Goal: Information Seeking & Learning: Learn about a topic

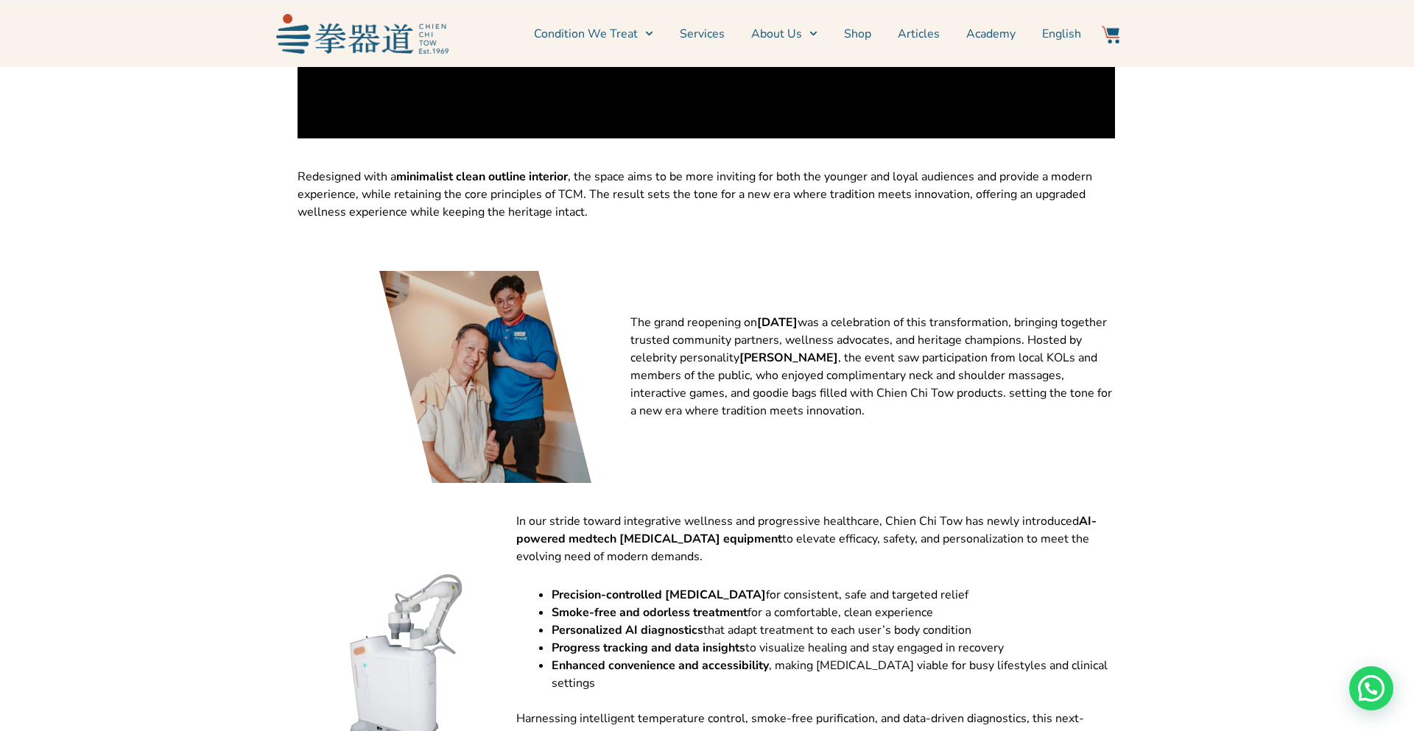
scroll to position [3050, 1]
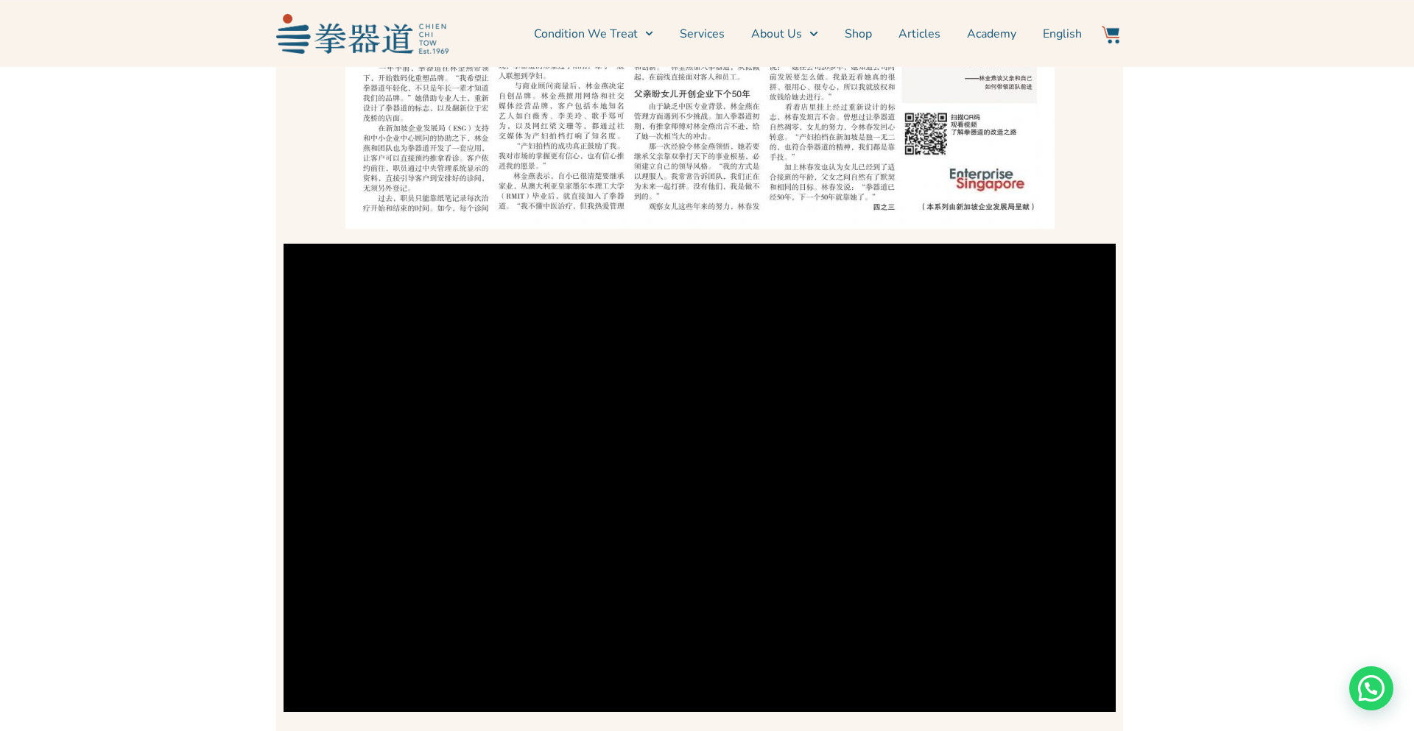
scroll to position [5469, 7]
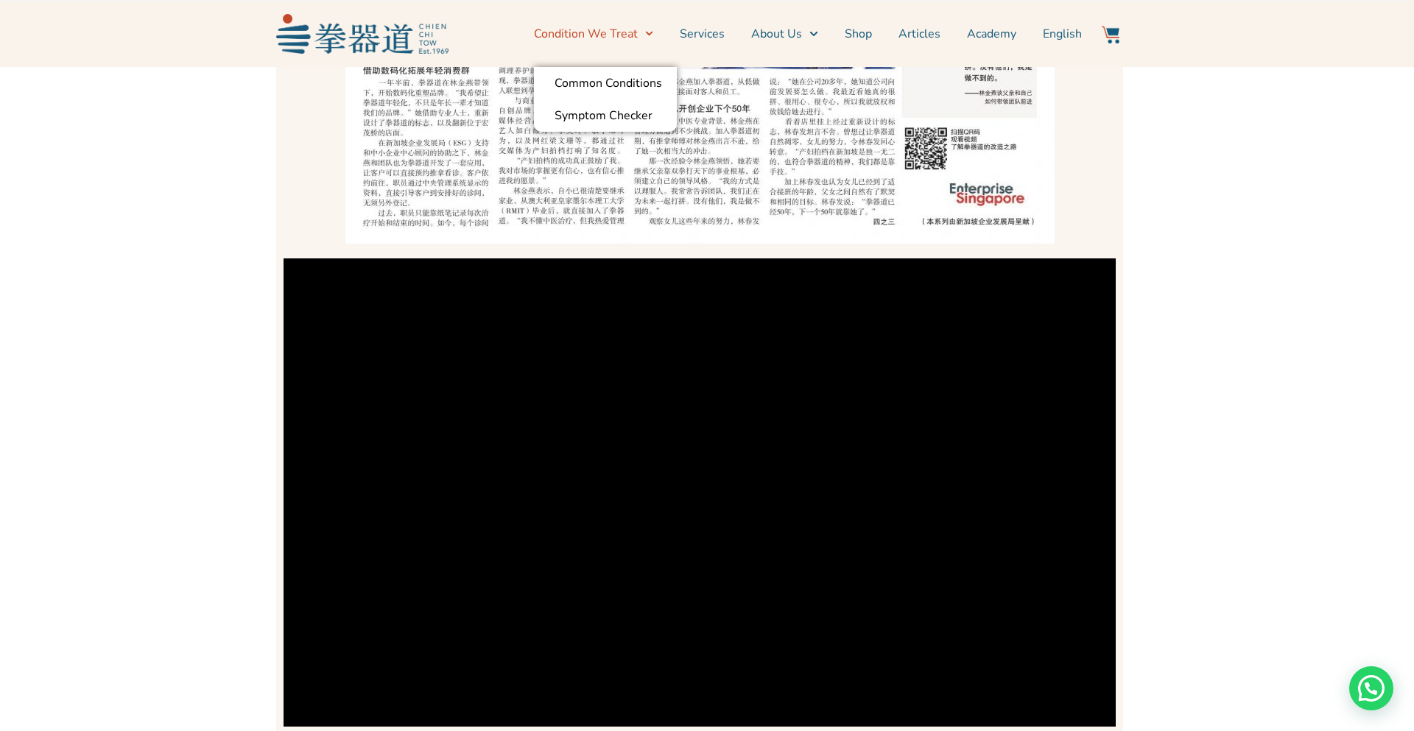
drag, startPoint x: 633, startPoint y: 33, endPoint x: 665, endPoint y: 33, distance: 32.4
click at [664, 33] on li "Condition We Treat Common Conditions Symptom Checker" at bounding box center [600, 33] width 133 height 37
click at [721, 30] on link "Services" at bounding box center [702, 33] width 45 height 37
click at [708, 38] on link "Services" at bounding box center [702, 33] width 45 height 37
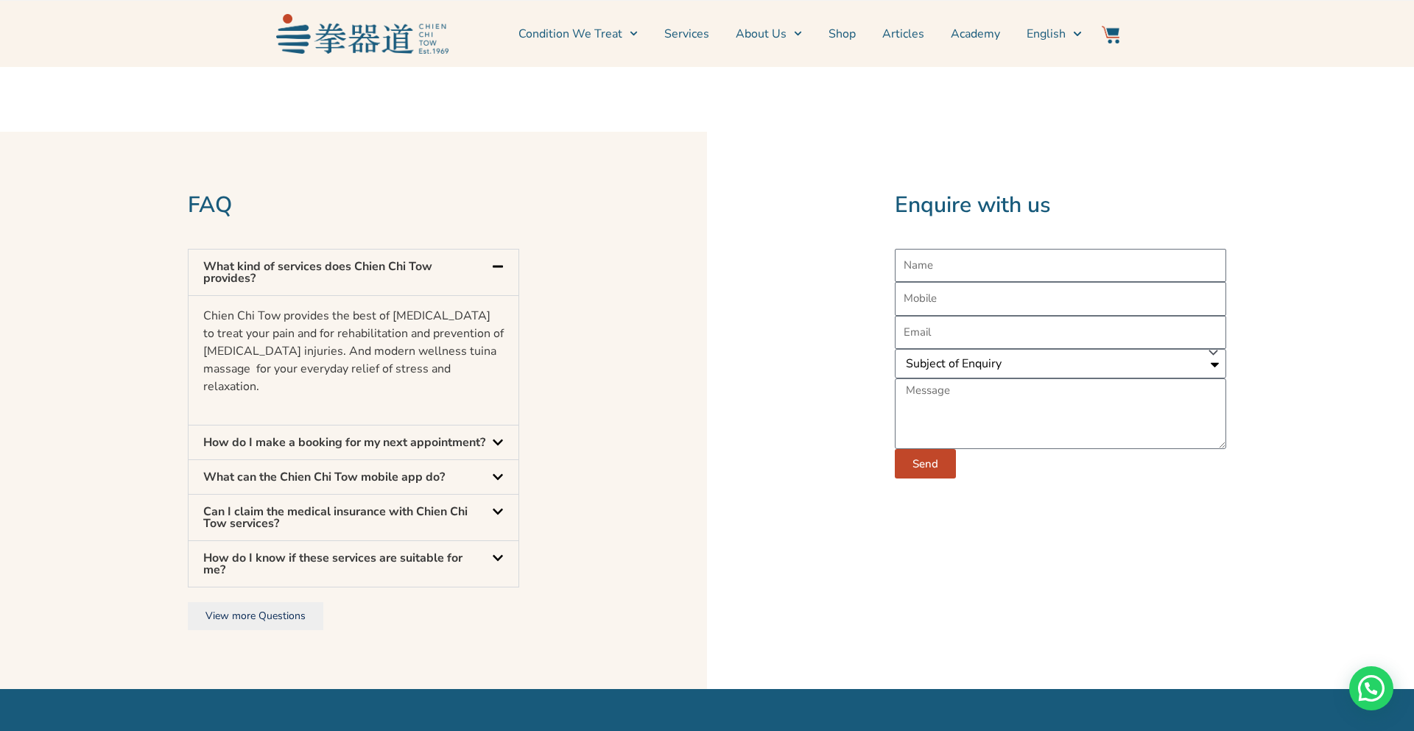
scroll to position [4435, 0]
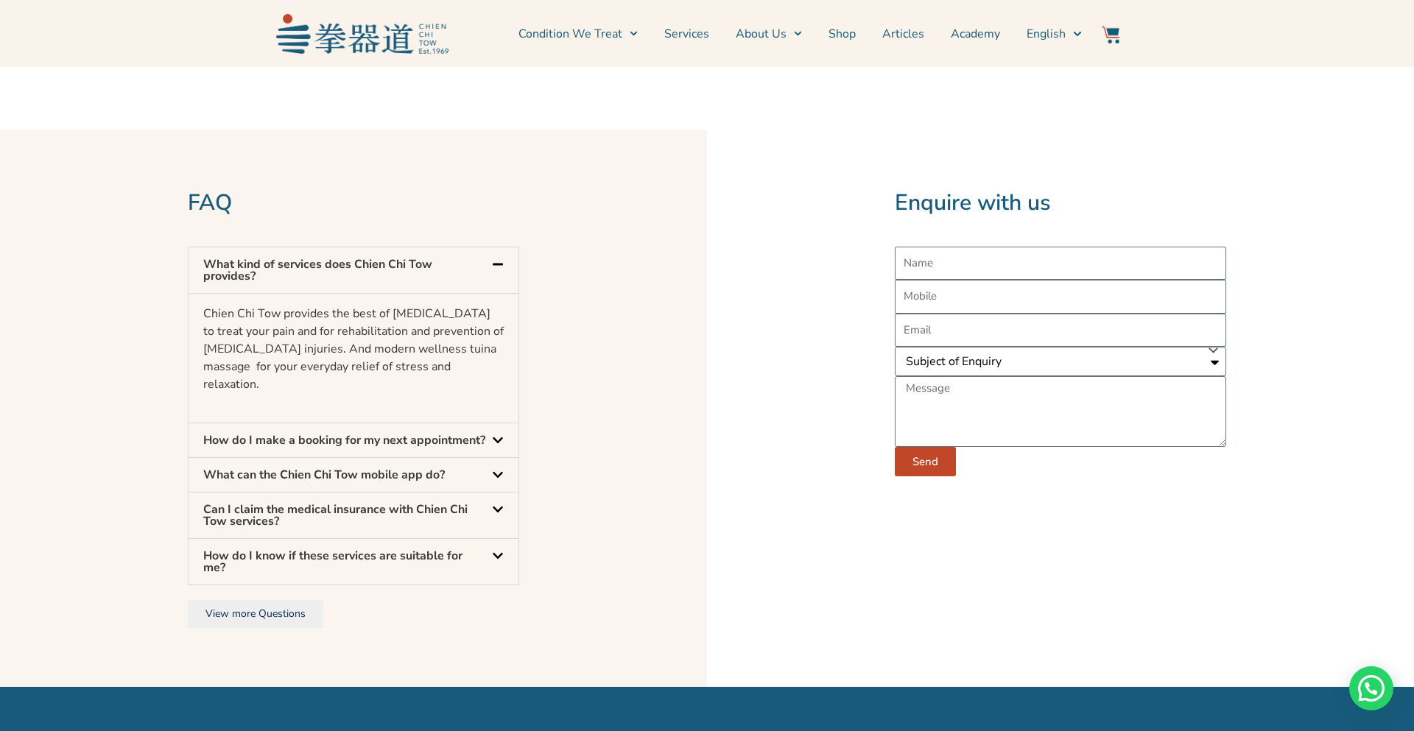
click at [259, 530] on link "Can I claim the medical insurance with Chien Chi Tow services?" at bounding box center [335, 516] width 264 height 28
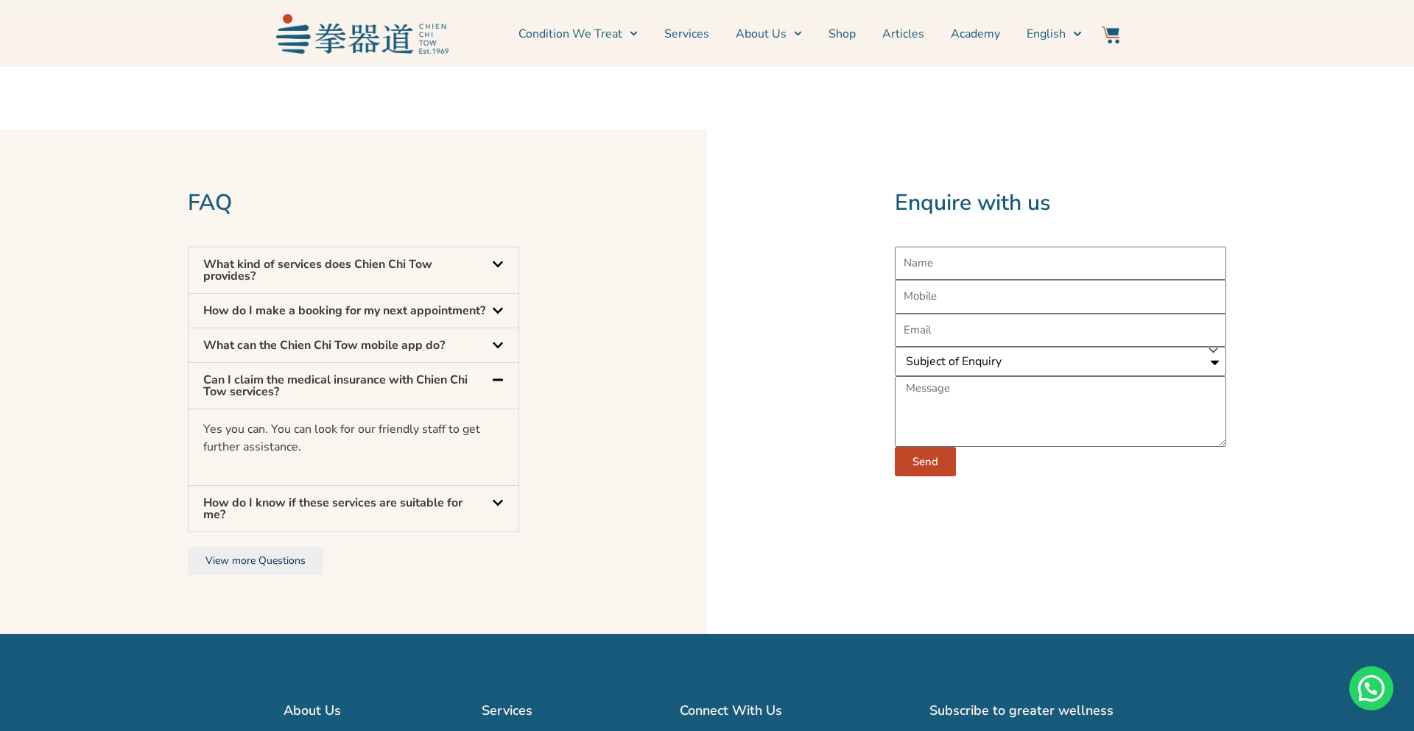
click at [228, 583] on div "FAQ What kind of services does Chien Chi Tow provides? Chien Chi Tow provides t…" at bounding box center [353, 382] width 346 height 402
click at [219, 575] on link "View more Questions" at bounding box center [256, 561] width 136 height 28
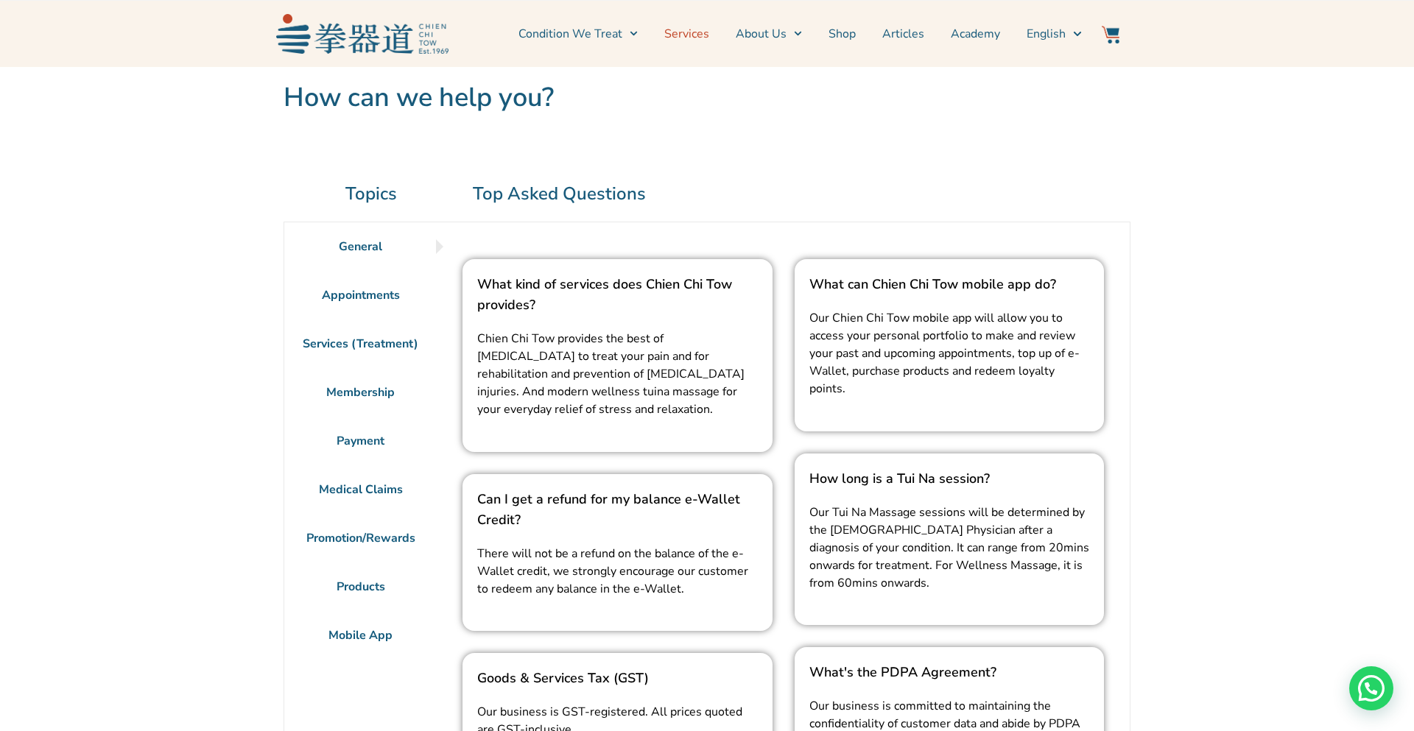
drag, startPoint x: 634, startPoint y: 31, endPoint x: 675, endPoint y: 48, distance: 43.9
click at [793, 33] on span "Menu" at bounding box center [794, 33] width 15 height 23
click at [784, 84] on link "News & Events" at bounding box center [794, 83] width 116 height 32
